Goal: Check status

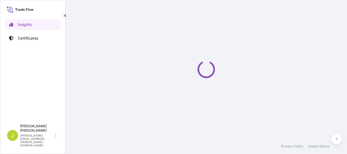
select select "2025"
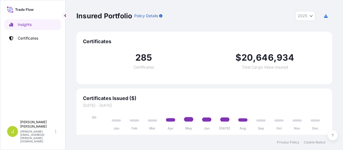
click at [211, 18] on div "Insured Portfolio Policy Details 2025 2025 2024 2023 2022" at bounding box center [203, 16] width 255 height 10
